Goal: Information Seeking & Learning: Learn about a topic

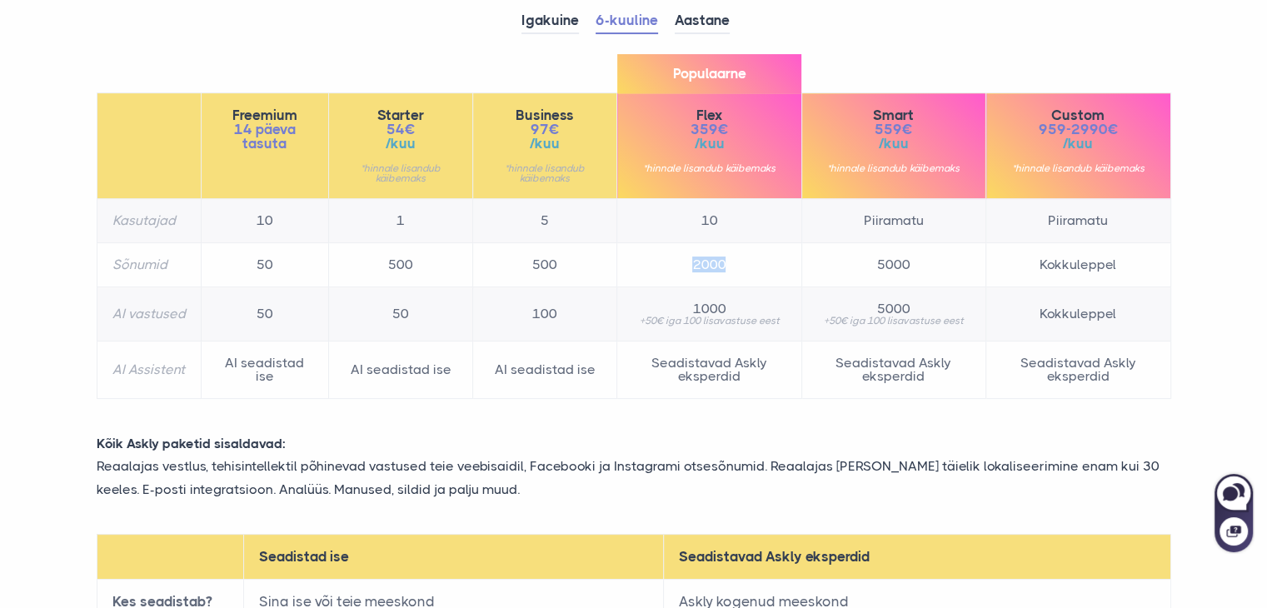
drag, startPoint x: 674, startPoint y: 273, endPoint x: 784, endPoint y: 271, distance: 110.0
click at [784, 271] on td "2000" at bounding box center [709, 265] width 184 height 44
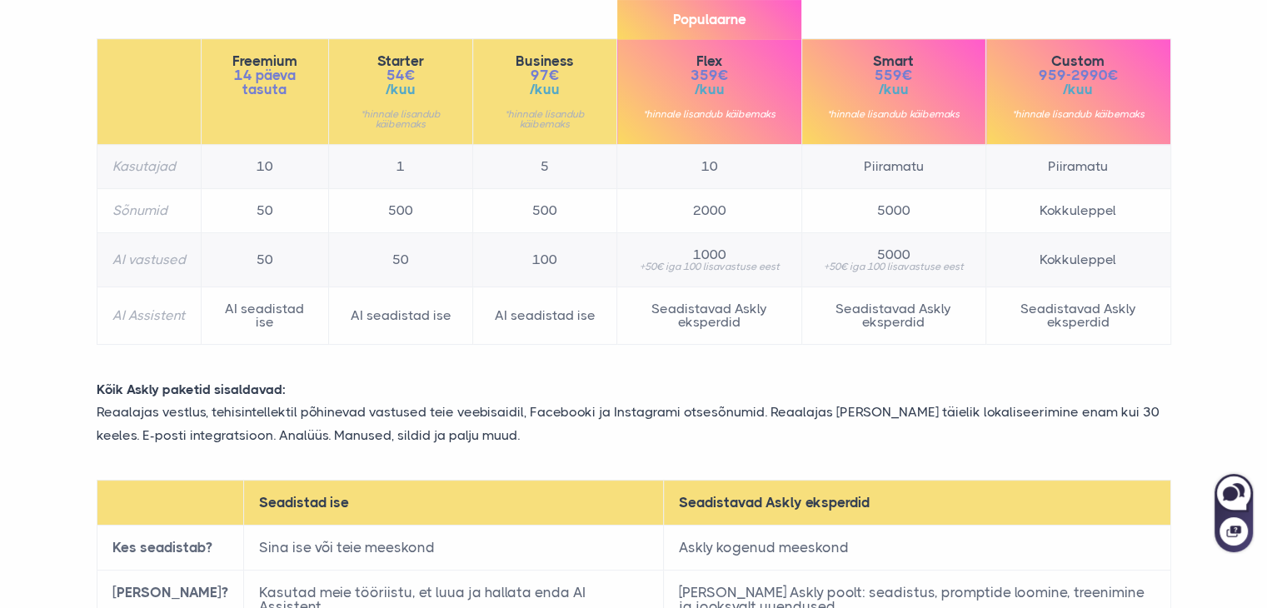
scroll to position [333, 0]
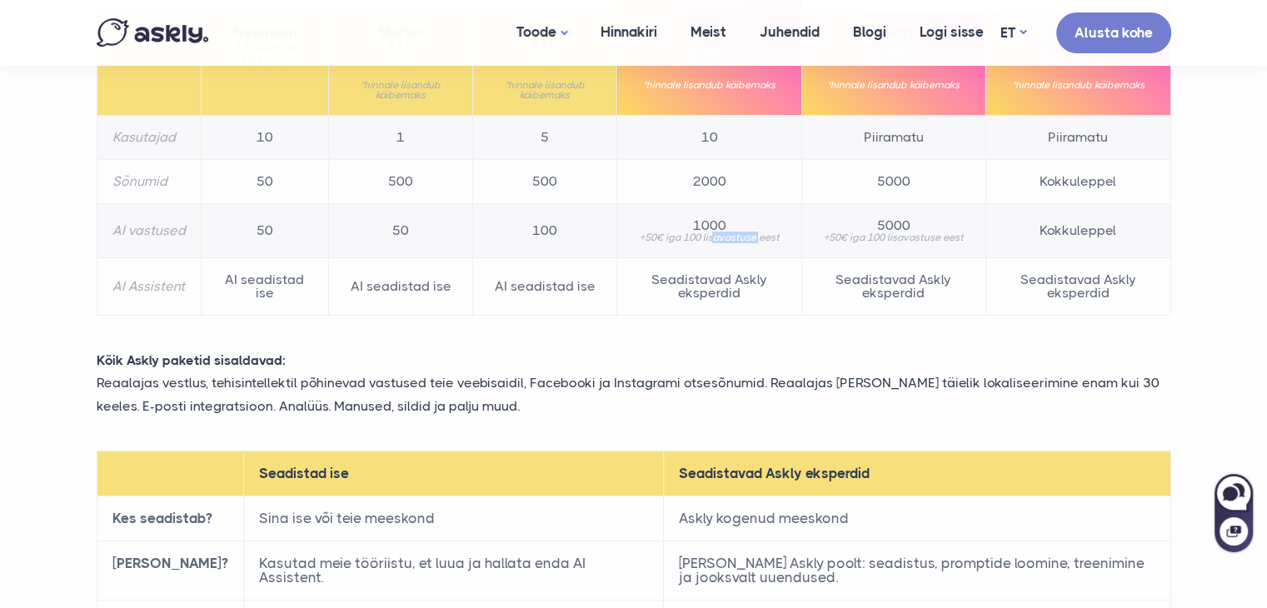
drag, startPoint x: 713, startPoint y: 241, endPoint x: 764, endPoint y: 243, distance: 50.9
click at [764, 243] on td "1000 +50€ iga 100 lisavastuse eest" at bounding box center [709, 231] width 184 height 54
drag, startPoint x: 675, startPoint y: 271, endPoint x: 769, endPoint y: 301, distance: 98.8
click at [769, 301] on td "Seadistavad Askly eksperdid" at bounding box center [709, 286] width 184 height 57
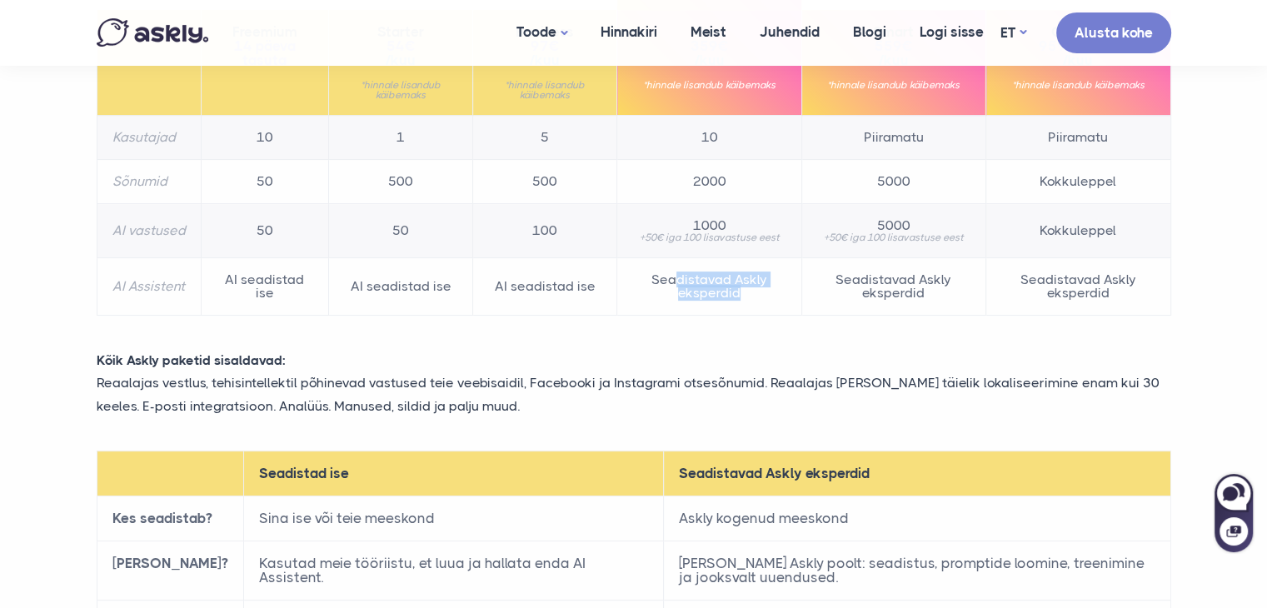
click at [769, 301] on td "Seadistavad Askly eksperdid" at bounding box center [709, 286] width 184 height 57
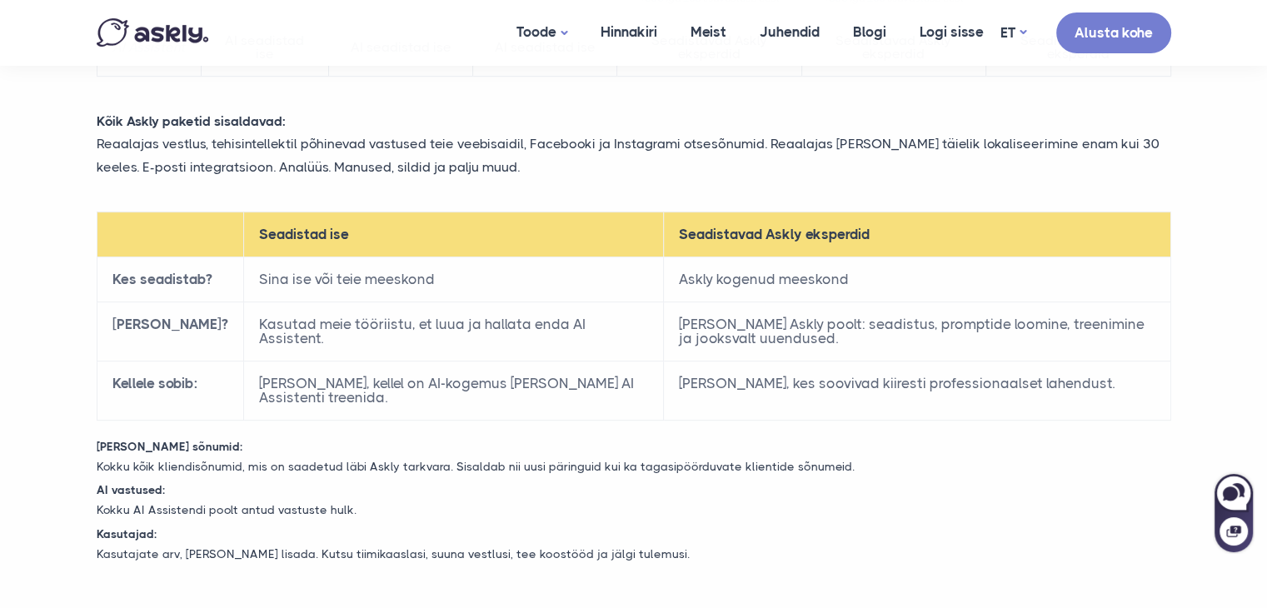
scroll to position [500, 0]
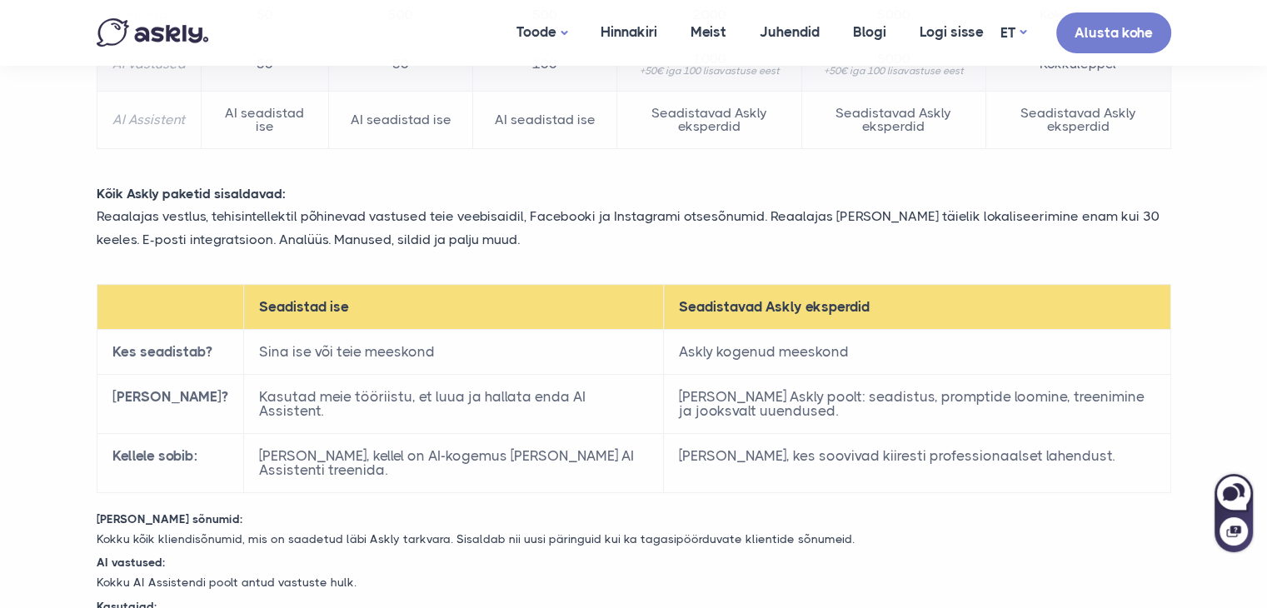
click at [896, 573] on p "Kokku AI Assistendi poolt antud vastuste hulk." at bounding box center [634, 583] width 1100 height 20
